Goal: Task Accomplishment & Management: Manage account settings

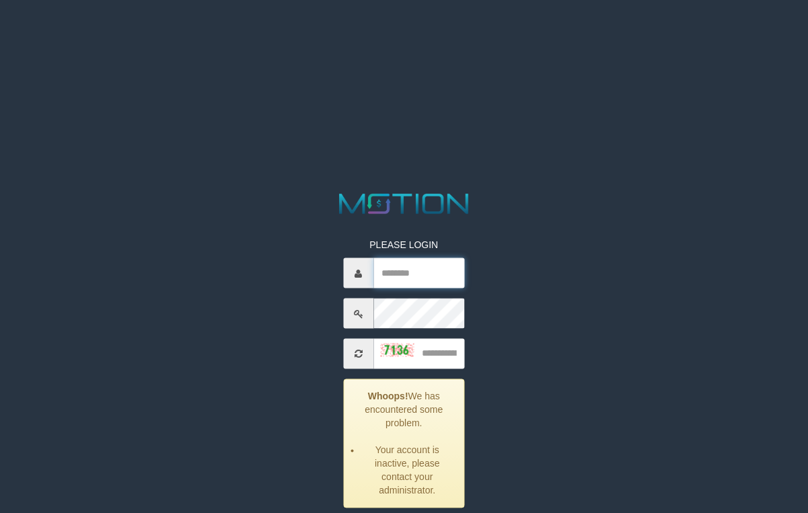
type input "*********"
click at [445, 34] on html "PLEASE LOGIN ********* Whoops! We has encountered some problem. Your account is…" at bounding box center [404, 17] width 808 height 34
